Goal: Transaction & Acquisition: Download file/media

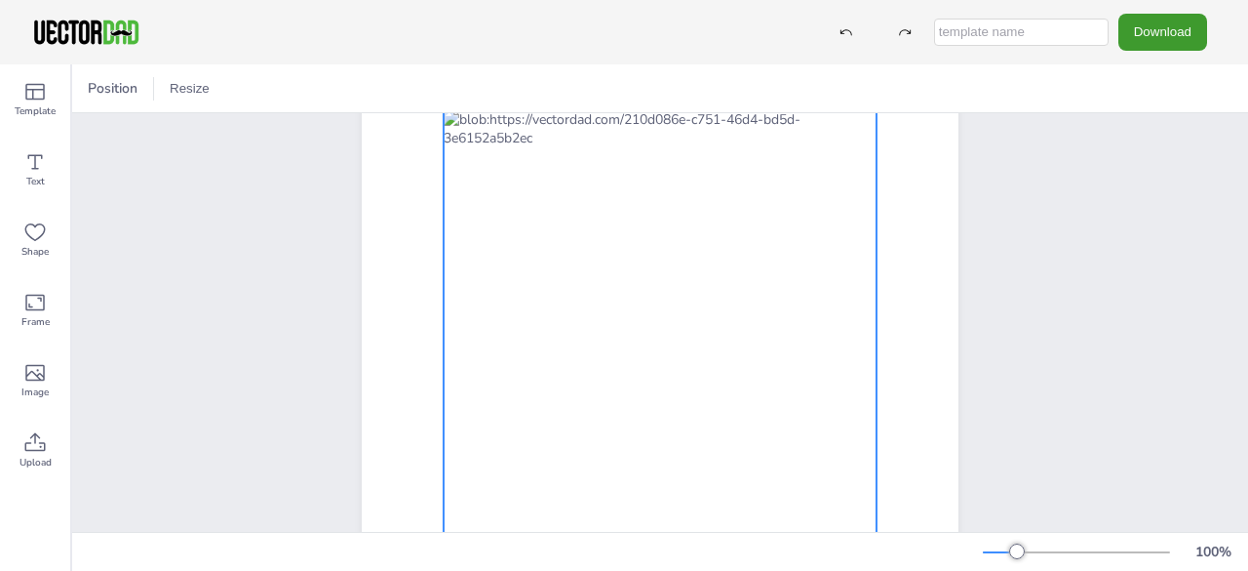
scroll to position [326, 0]
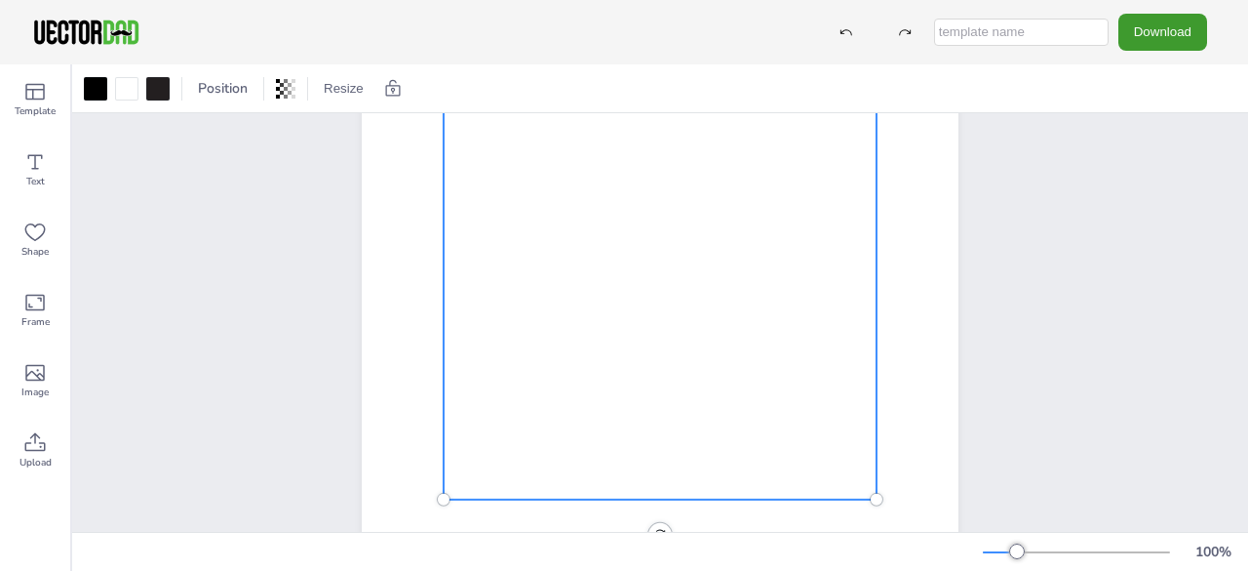
click at [444, 368] on div at bounding box center [660, 214] width 433 height 572
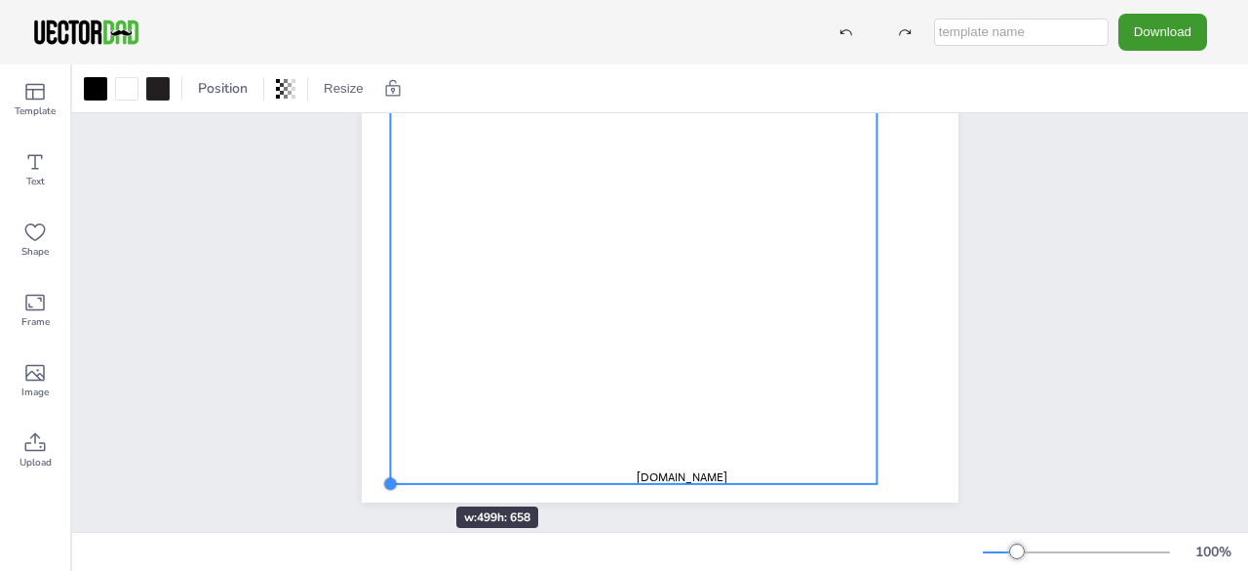
drag, startPoint x: 432, startPoint y: 401, endPoint x: 398, endPoint y: 470, distance: 77.2
click at [398, 470] on div "READING TRACKER [DOMAIN_NAME]" at bounding box center [660, 116] width 597 height 771
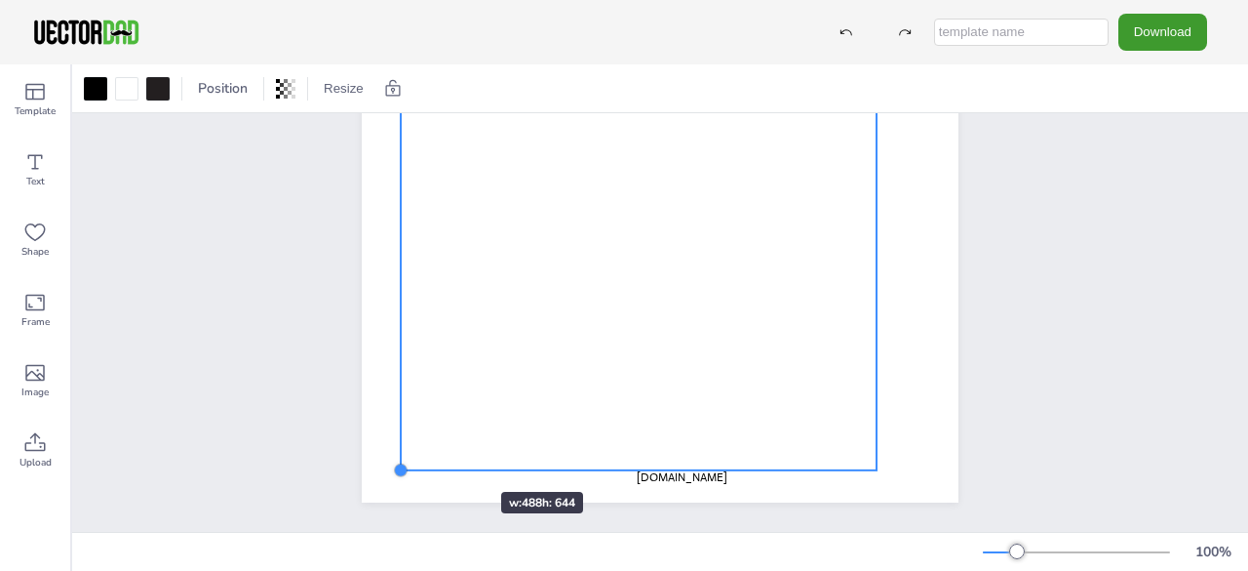
drag, startPoint x: 388, startPoint y: 469, endPoint x: 443, endPoint y: 456, distance: 56.1
click at [443, 456] on div "READING TRACKER [DOMAIN_NAME]" at bounding box center [660, 116] width 597 height 771
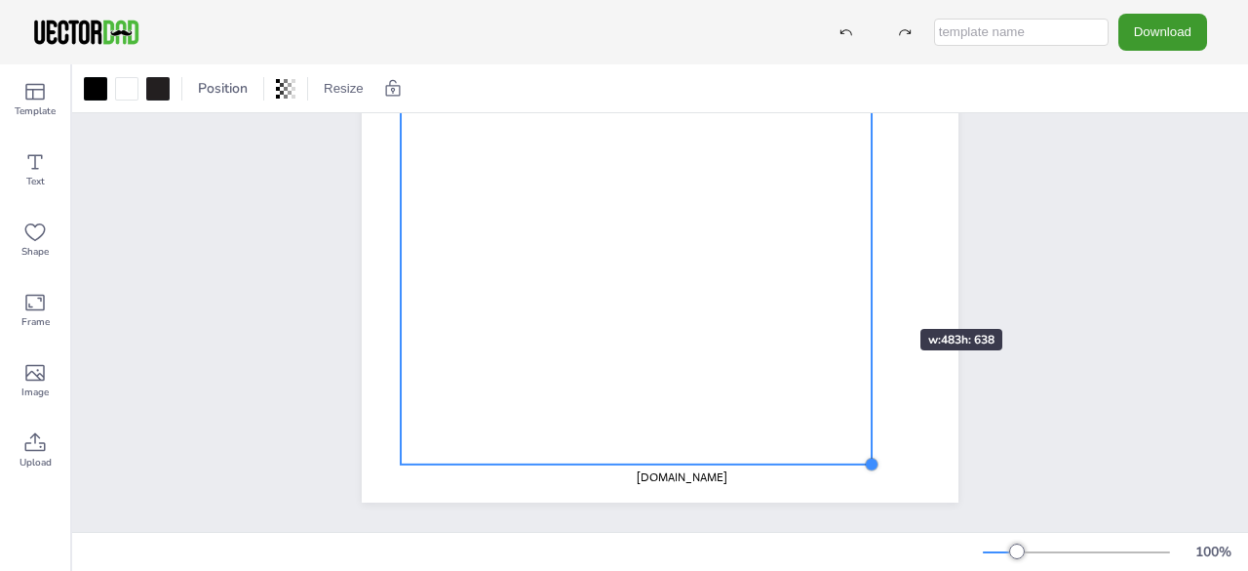
drag, startPoint x: 867, startPoint y: 451, endPoint x: 862, endPoint y: 294, distance: 157.1
click at [862, 294] on div "READING TRACKER [DOMAIN_NAME]" at bounding box center [660, 116] width 597 height 771
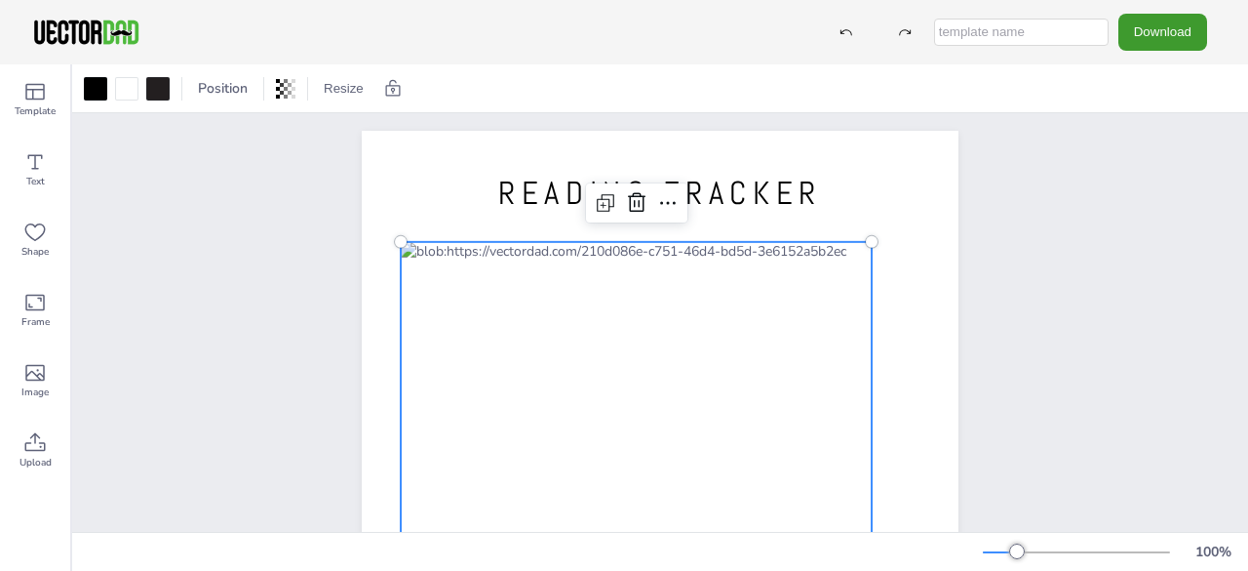
scroll to position [13, 0]
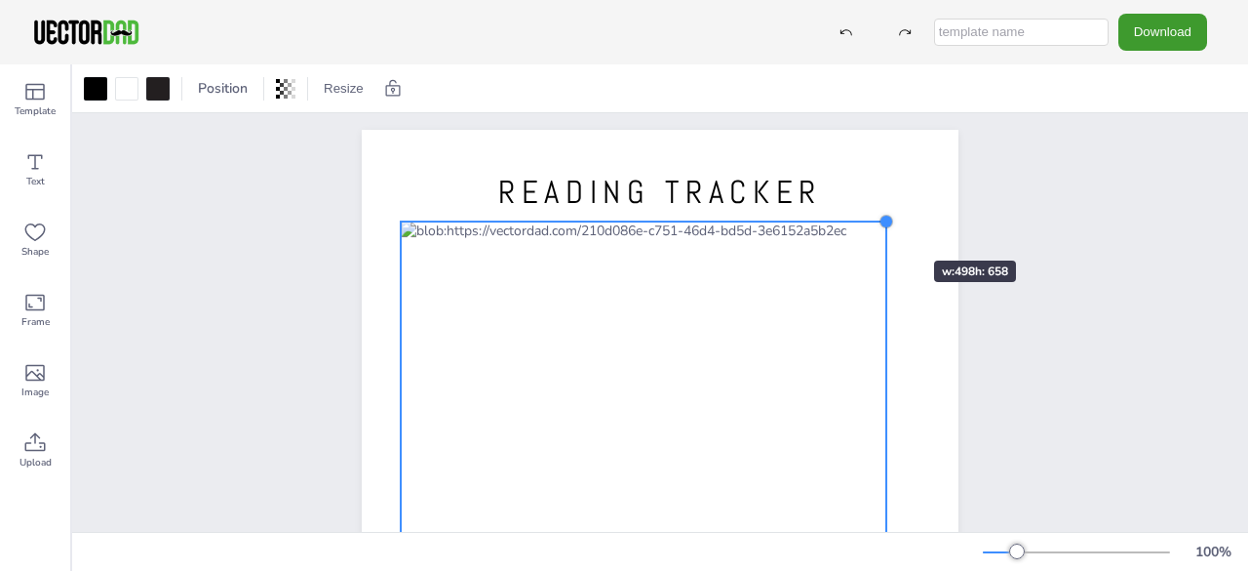
drag, startPoint x: 861, startPoint y: 241, endPoint x: 876, endPoint y: 225, distance: 21.4
click at [879, 225] on div at bounding box center [887, 222] width 16 height 16
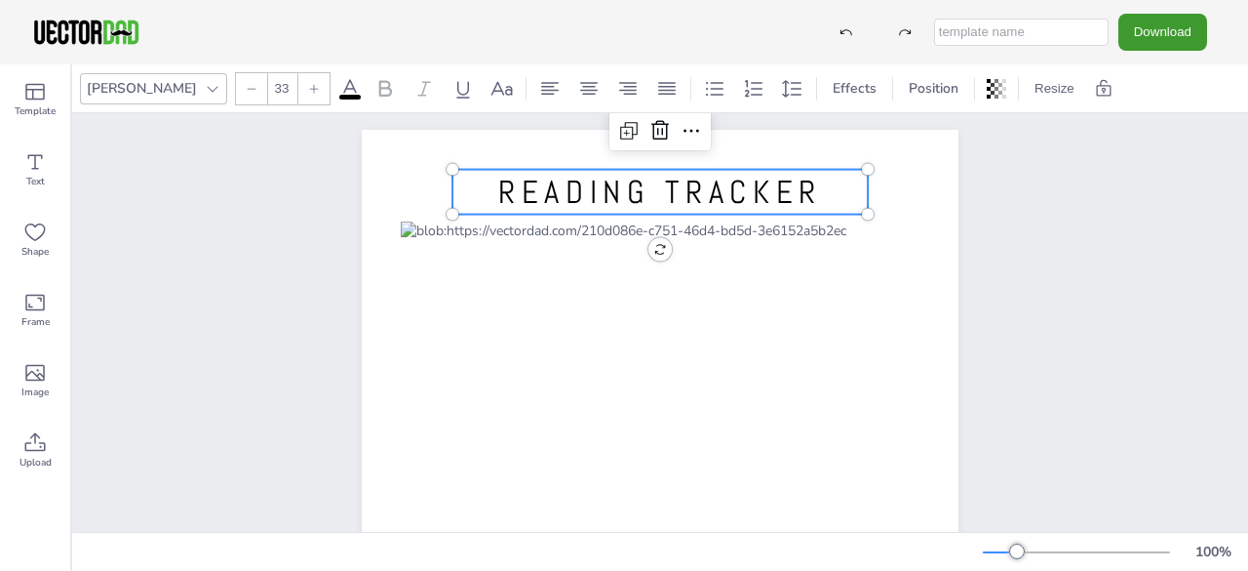
click at [729, 188] on span "READING TRACKER" at bounding box center [660, 192] width 324 height 41
click at [604, 187] on span "READING TRACKER" at bounding box center [660, 192] width 324 height 41
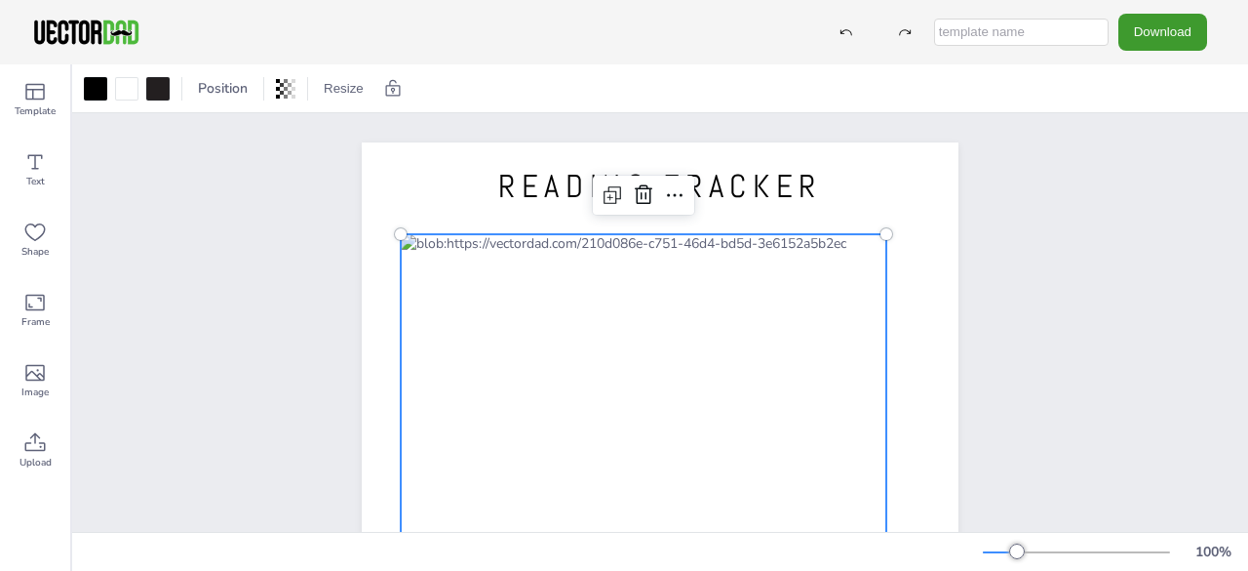
click at [628, 316] on div at bounding box center [644, 555] width 486 height 642
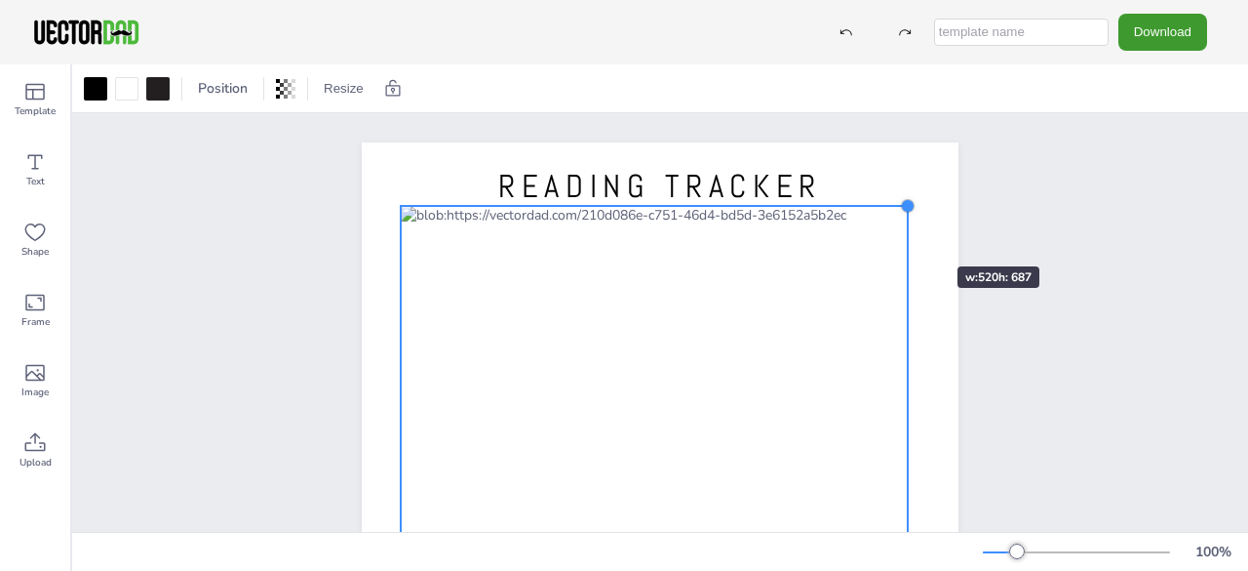
drag, startPoint x: 878, startPoint y: 234, endPoint x: 899, endPoint y: 231, distance: 21.7
click at [899, 231] on div "READING TRACKER [DOMAIN_NAME]" at bounding box center [660, 527] width 597 height 771
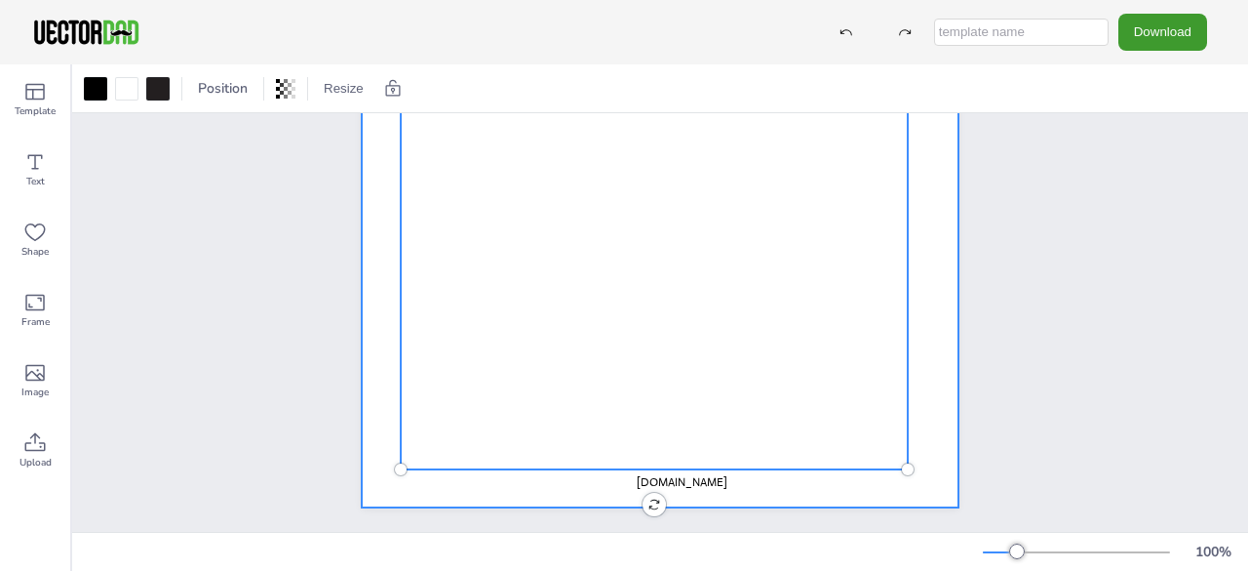
scroll to position [426, 0]
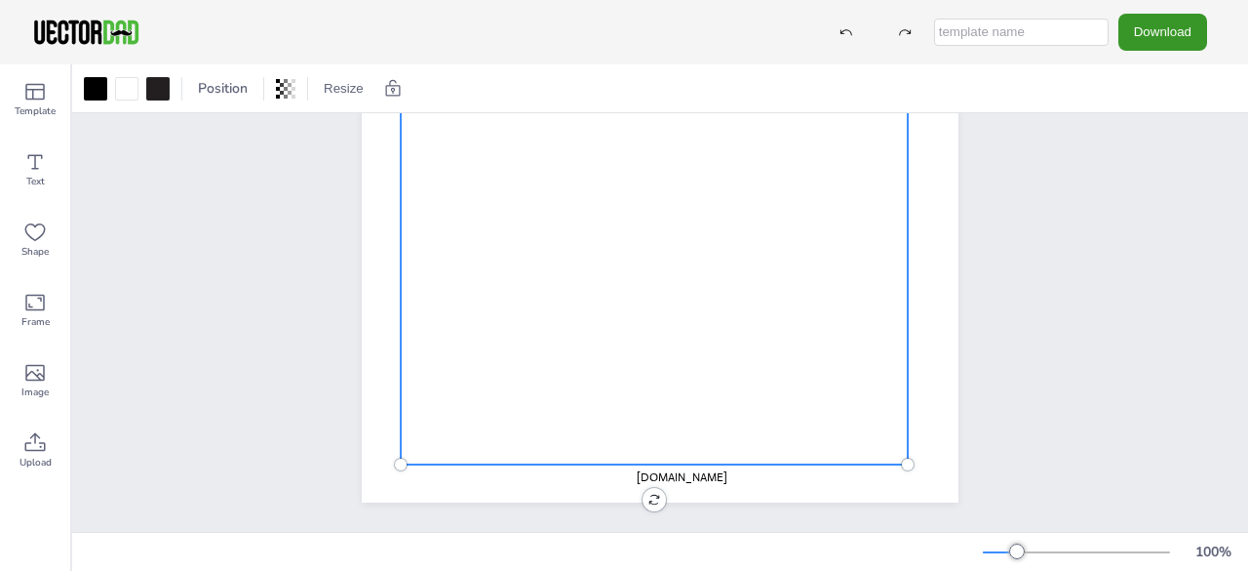
click at [1140, 37] on button "Download" at bounding box center [1163, 32] width 89 height 36
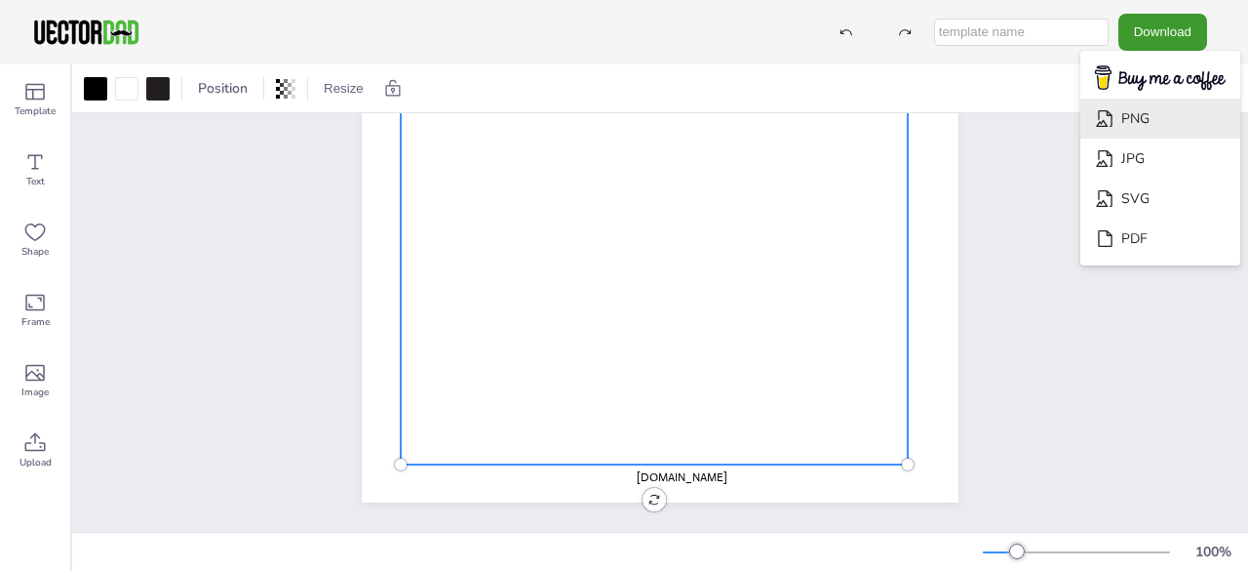
click at [1137, 124] on li "PNG" at bounding box center [1161, 119] width 160 height 40
